Goal: Task Accomplishment & Management: Manage account settings

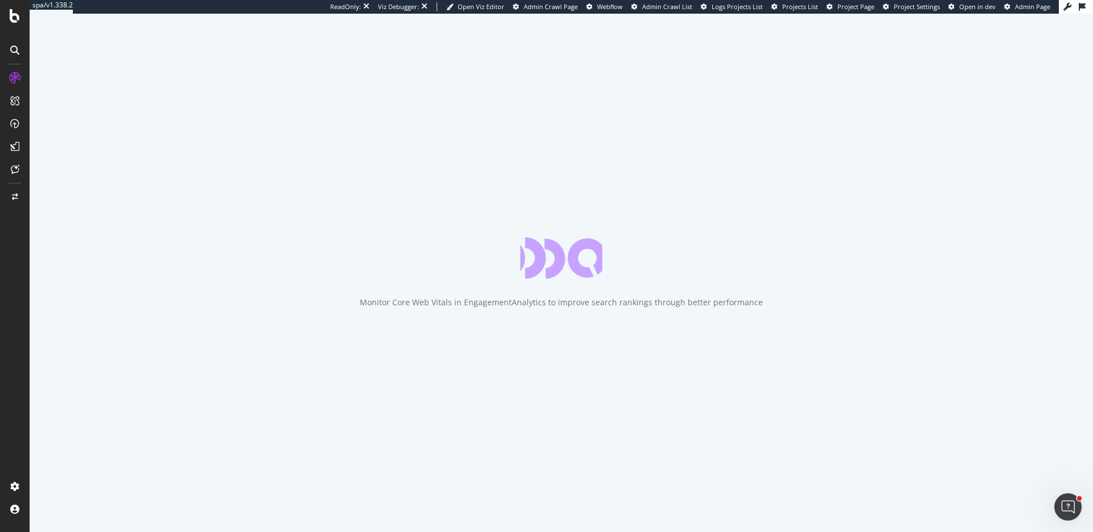
click at [914, 7] on span "Project Settings" at bounding box center [917, 6] width 46 height 9
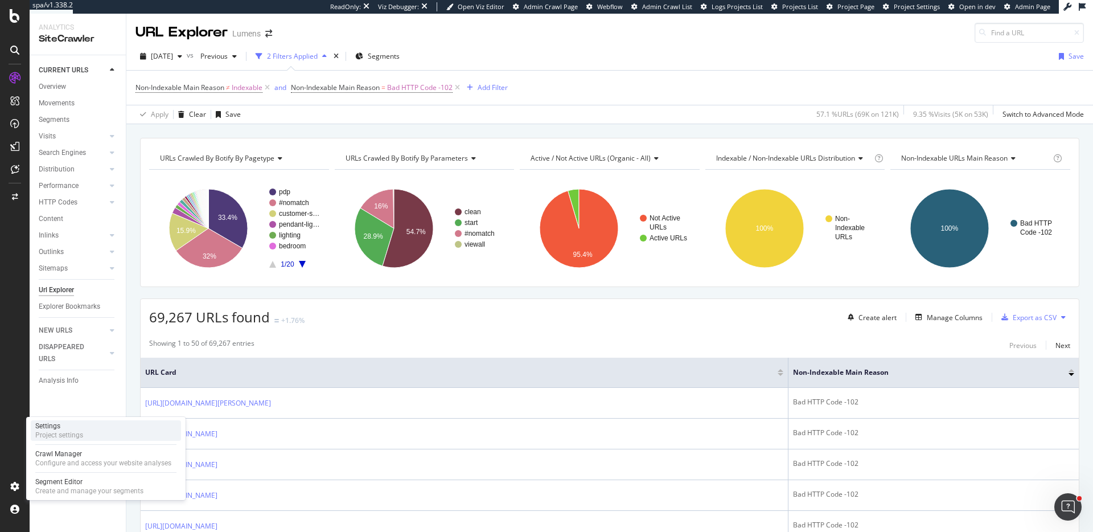
click at [88, 436] on div "Settings Project settings" at bounding box center [106, 430] width 150 height 20
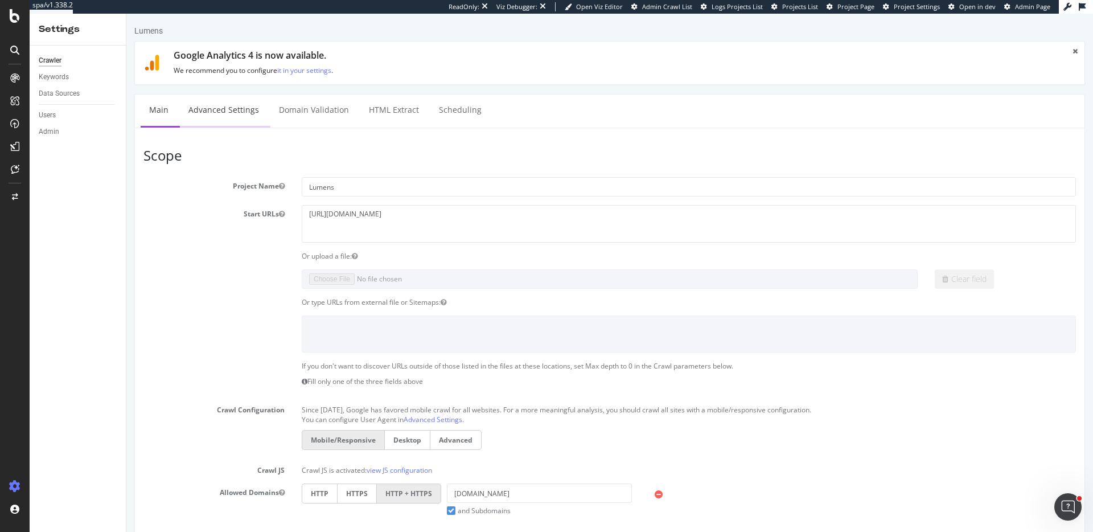
click at [213, 108] on link "Advanced Settings" at bounding box center [224, 110] width 88 height 31
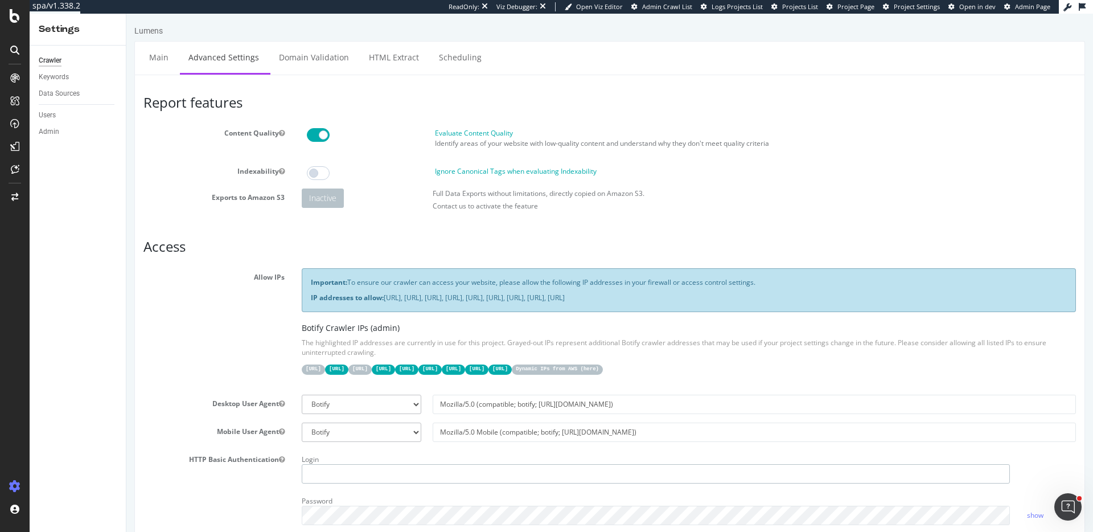
type input "ericmsheydwasser"
click at [1028, 150] on div "Evaluate Content Quality Identify areas of your website with low-quality conten…" at bounding box center [755, 140] width 652 height 25
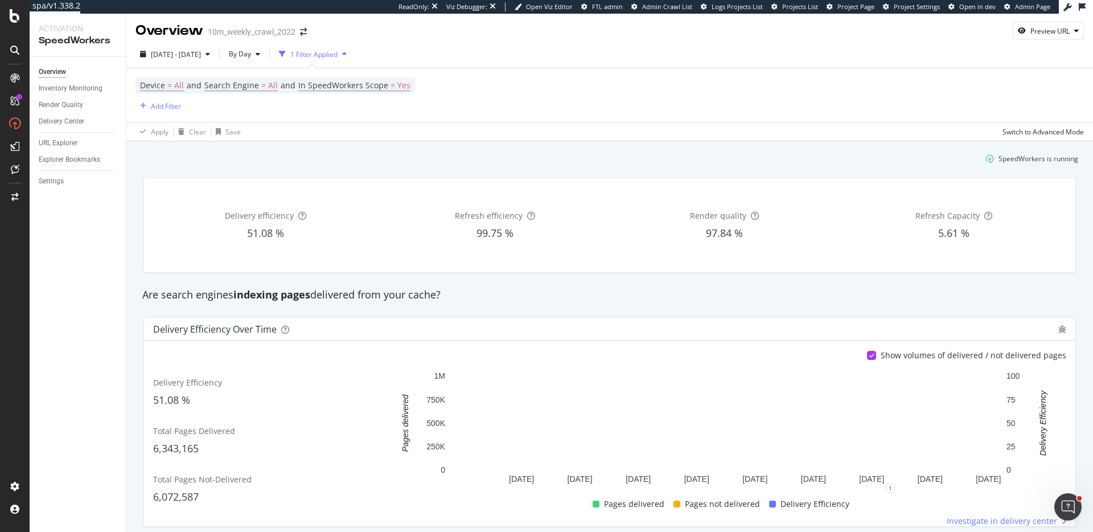
scroll to position [10, 0]
